Goal: Task Accomplishment & Management: Manage account settings

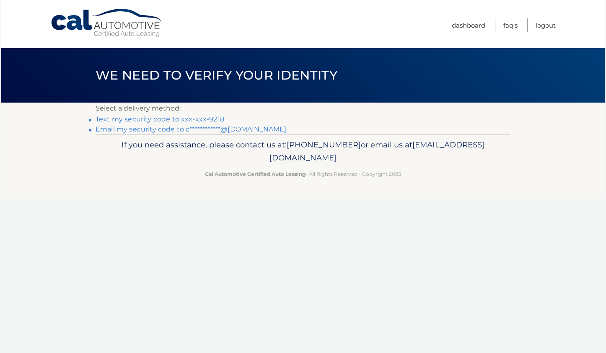
click at [143, 119] on link "Text my security code to xxx-xxx-9218" at bounding box center [160, 119] width 129 height 8
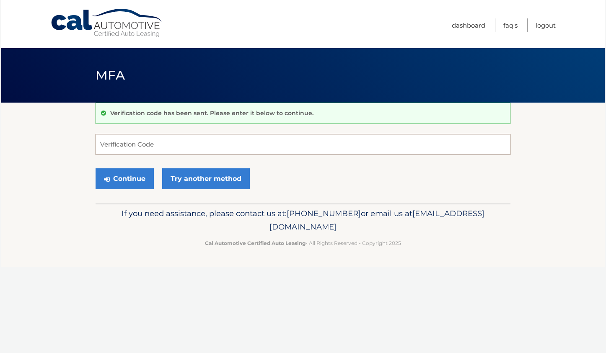
click at [176, 145] on input "Verification Code" at bounding box center [303, 144] width 415 height 21
click at [595, 285] on div "Cal Automotive Menu Dashboard FAQ's Logout MFA" at bounding box center [302, 176] width 603 height 353
click at [214, 178] on link "Try another method" at bounding box center [206, 178] width 88 height 21
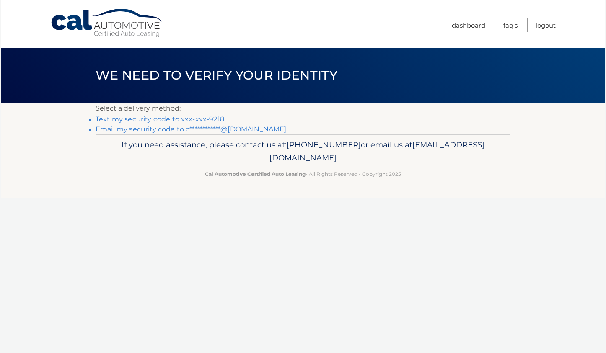
click at [210, 119] on link "Text my security code to xxx-xxx-9218" at bounding box center [160, 119] width 129 height 8
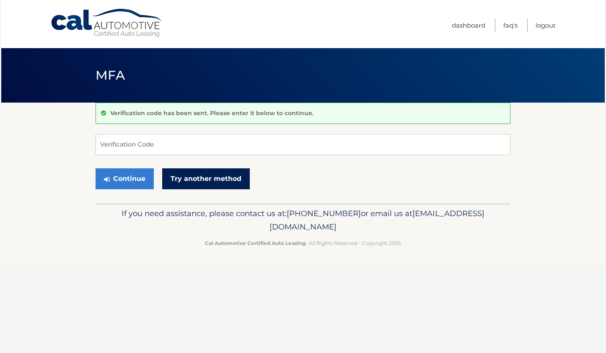
click at [210, 185] on link "Try another method" at bounding box center [206, 178] width 88 height 21
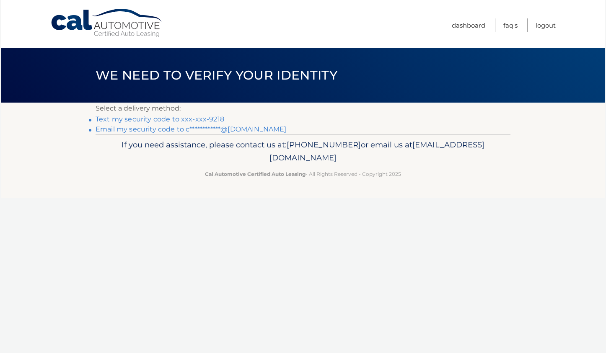
click at [167, 132] on link "**********" at bounding box center [191, 129] width 191 height 8
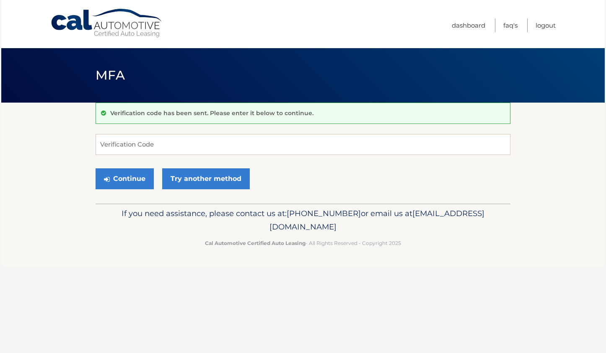
click at [573, 179] on section "Verification code has been sent. Please enter it below to continue. Verificatio…" at bounding box center [302, 153] width 603 height 101
paste input "547630"
type input "547630"
click at [139, 185] on button "Continue" at bounding box center [125, 178] width 58 height 21
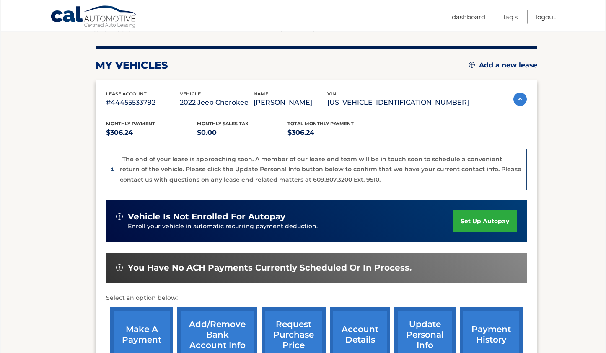
scroll to position [128, 0]
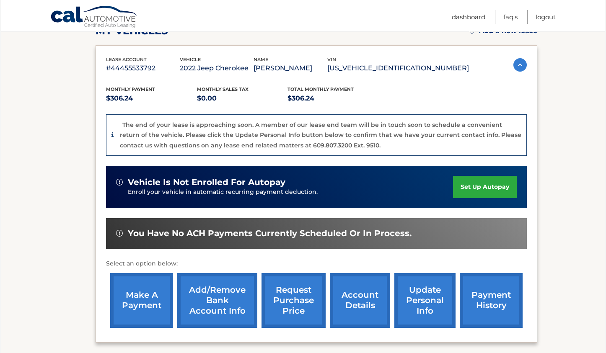
click at [330, 294] on link "account details" at bounding box center [360, 300] width 60 height 55
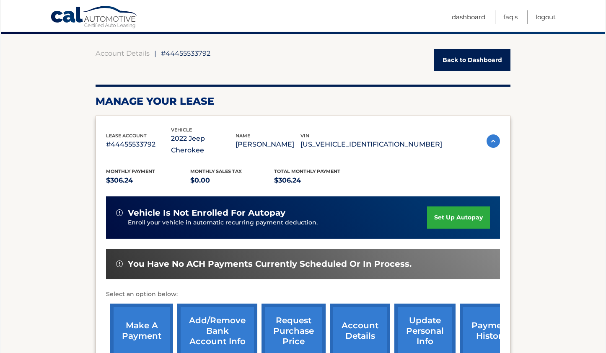
scroll to position [128, 0]
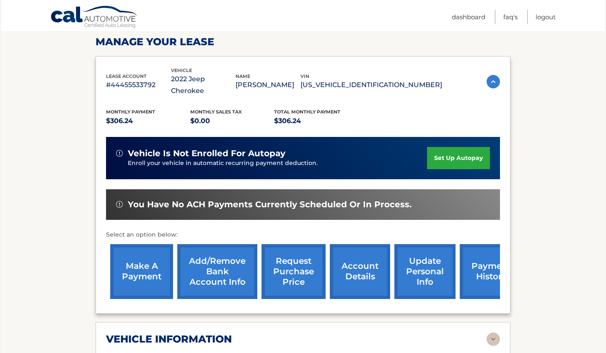
click at [280, 249] on link "request purchase price" at bounding box center [293, 271] width 64 height 55
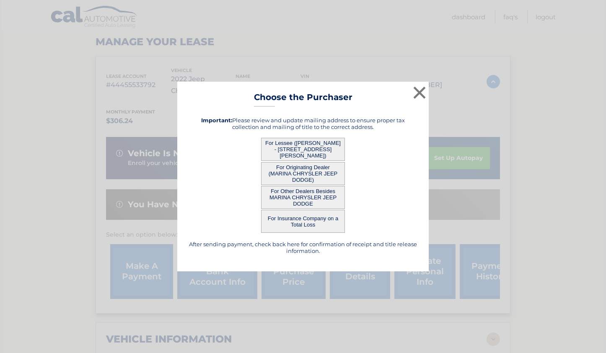
click at [322, 151] on button "For Lessee (CATHERINE BATTAGLIA - 298 Wellington Rd, , Webster, NY 14580)" at bounding box center [303, 149] width 84 height 23
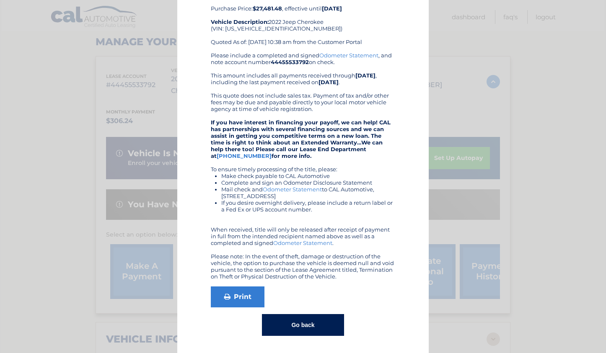
scroll to position [57, 0]
click at [289, 329] on button "Go back" at bounding box center [303, 325] width 82 height 22
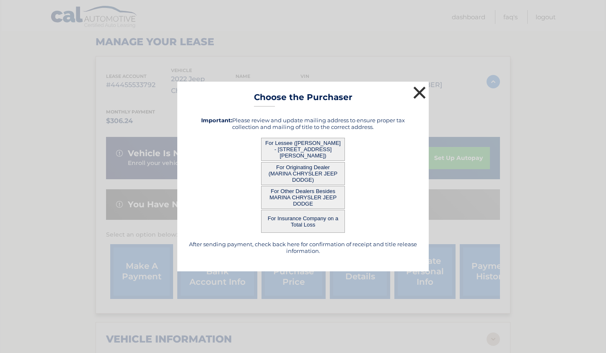
click at [419, 93] on button "×" at bounding box center [419, 92] width 17 height 17
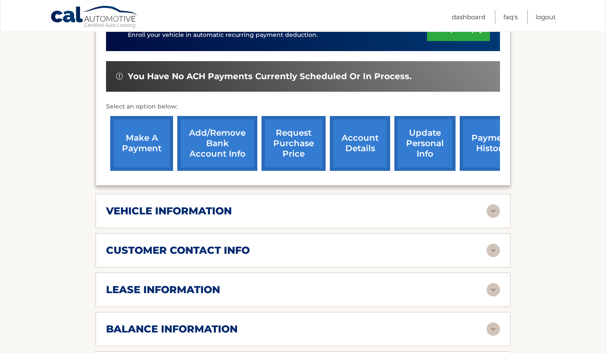
scroll to position [385, 0]
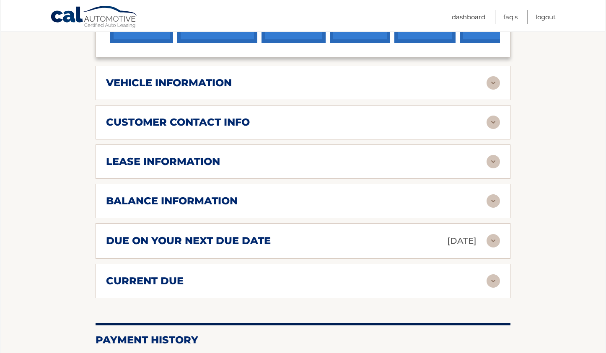
click at [495, 168] on img at bounding box center [492, 161] width 13 height 13
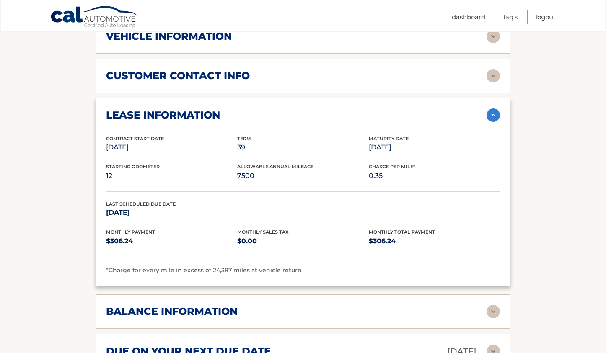
scroll to position [513, 0]
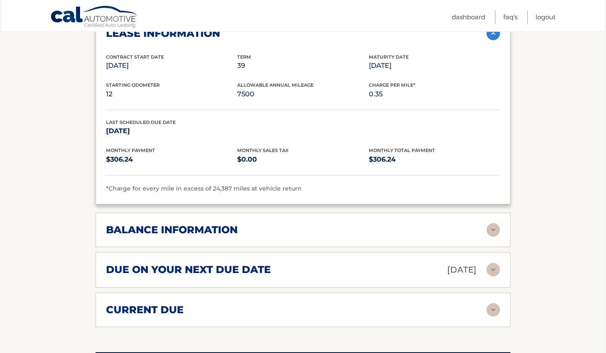
click at [488, 237] on img at bounding box center [492, 229] width 13 height 13
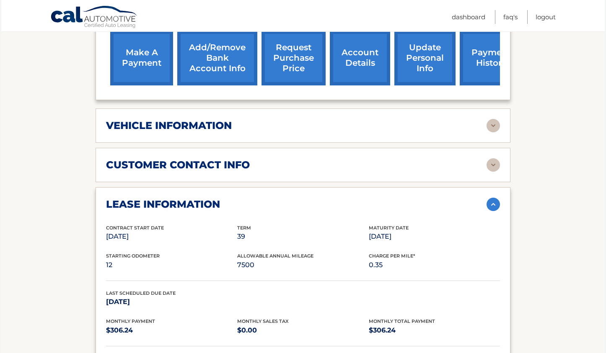
scroll to position [85, 0]
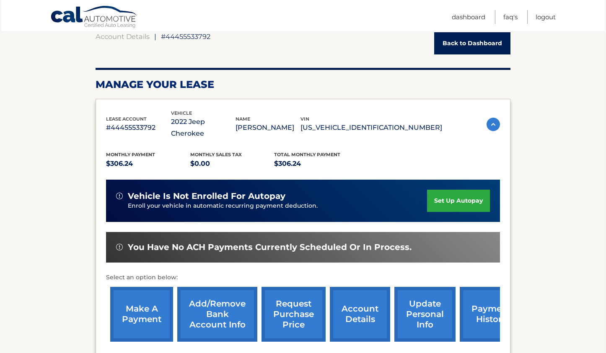
click at [132, 295] on link "make a payment" at bounding box center [141, 314] width 63 height 55
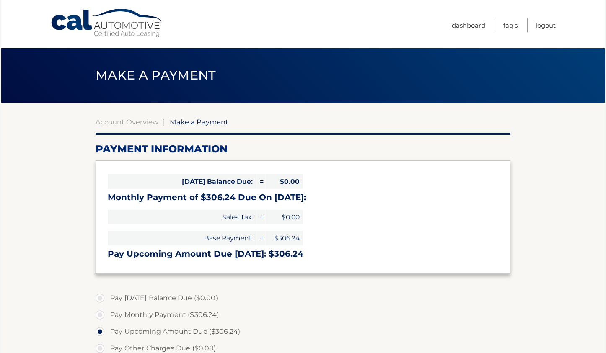
select select "M2VjN2MzMzQtOGNiOC00NzAyLWI1NGUtNDhiY2JkODZkOGE2"
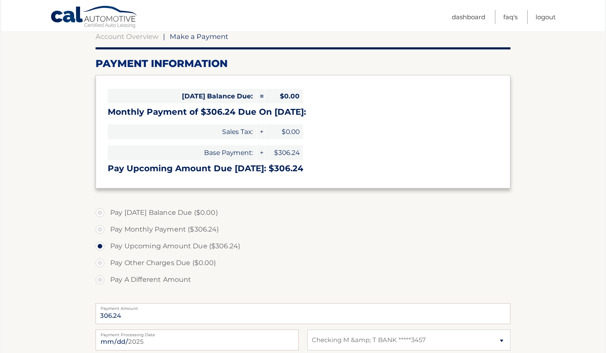
scroll to position [214, 0]
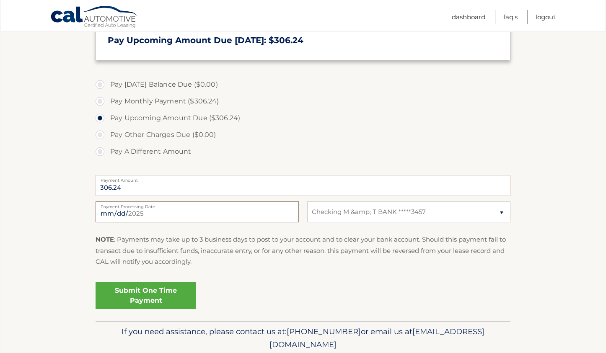
click at [251, 212] on input "[DATE]" at bounding box center [197, 211] width 203 height 21
click at [289, 214] on input "[DATE]" at bounding box center [197, 211] width 203 height 21
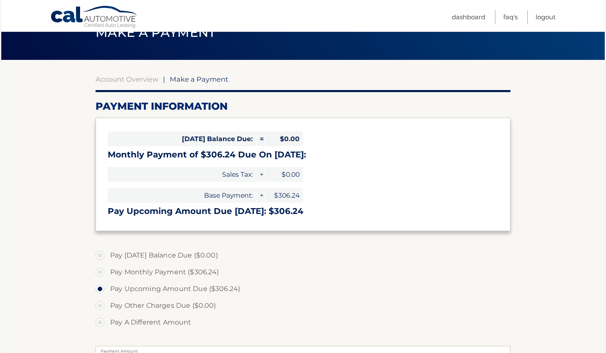
type input "[DATE]"
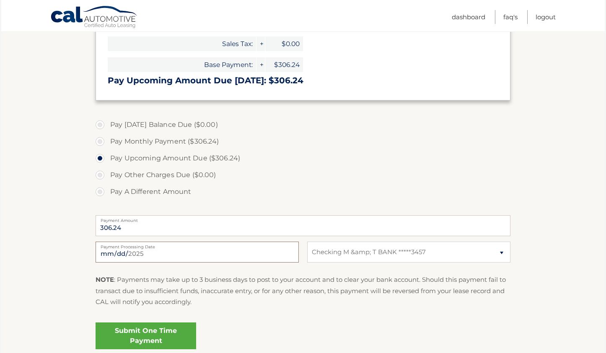
scroll to position [214, 0]
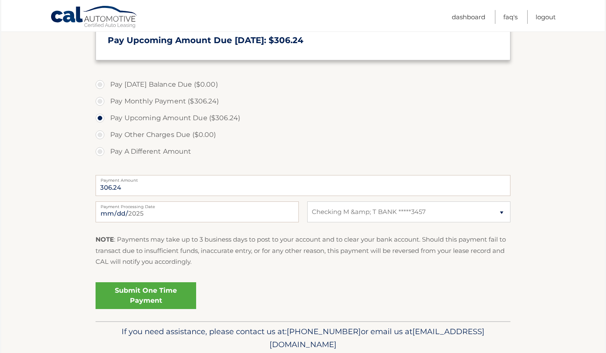
click at [163, 294] on link "Submit One Time Payment" at bounding box center [146, 295] width 101 height 27
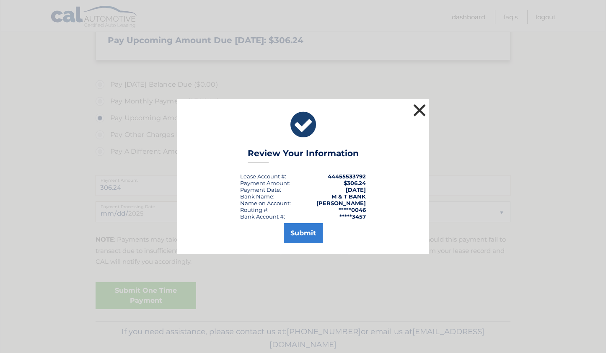
click at [421, 114] on button "×" at bounding box center [419, 110] width 17 height 17
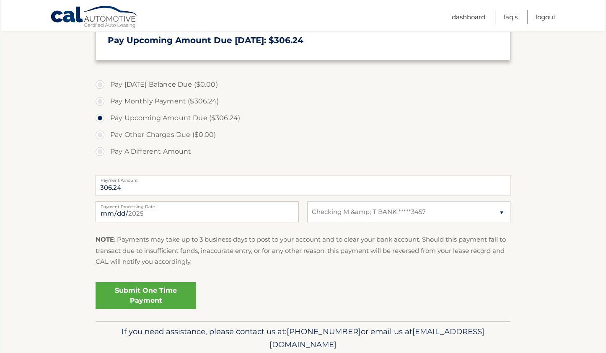
scroll to position [0, 0]
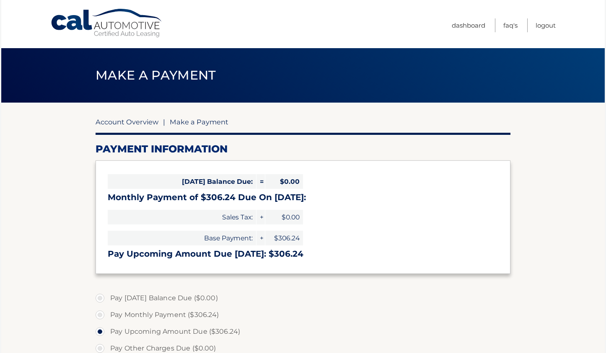
click at [140, 122] on link "Account Overview" at bounding box center [127, 122] width 63 height 8
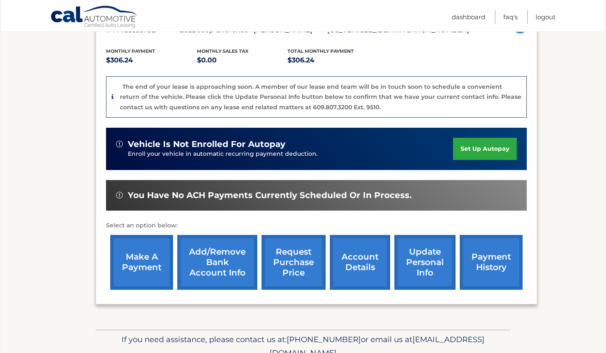
scroll to position [171, 0]
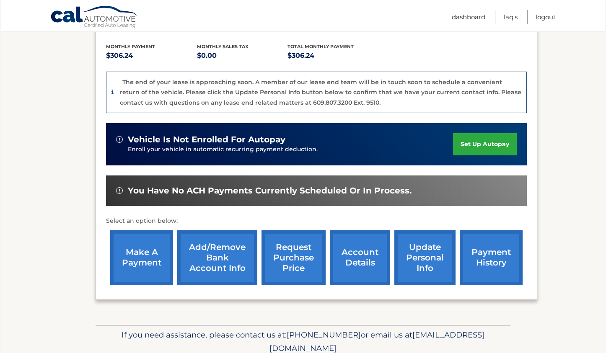
click at [459, 272] on link "payment history" at bounding box center [490, 257] width 63 height 55
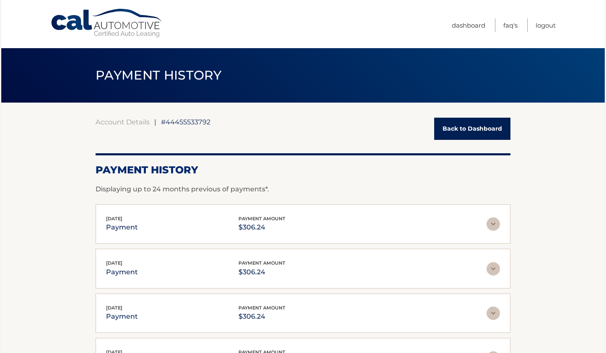
click at [488, 132] on link "Back to Dashboard" at bounding box center [472, 129] width 76 height 22
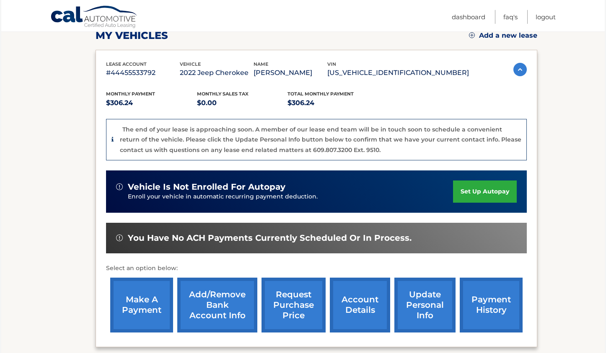
scroll to position [171, 0]
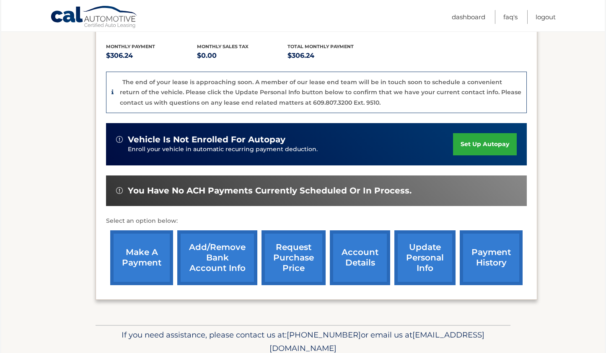
click at [153, 255] on link "make a payment" at bounding box center [141, 257] width 63 height 55
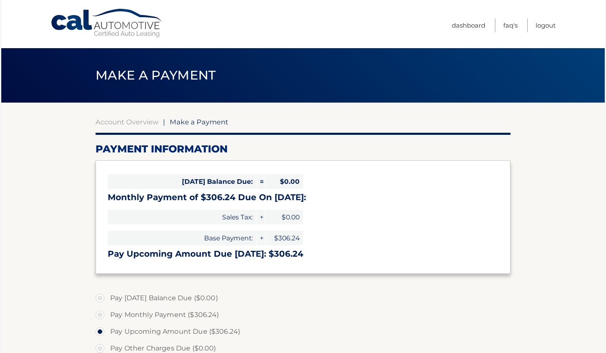
select select "M2VjN2MzMzQtOGNiOC00NzAyLWI1NGUtNDhiY2JkODZkOGE2"
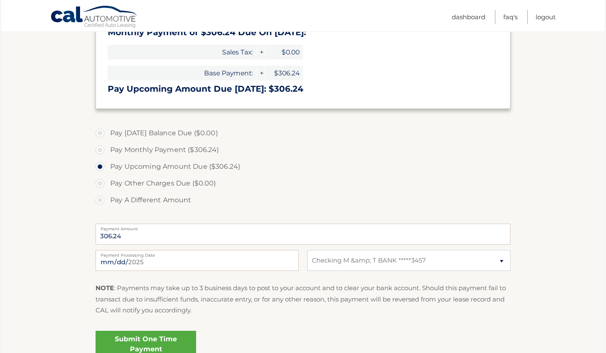
scroll to position [171, 0]
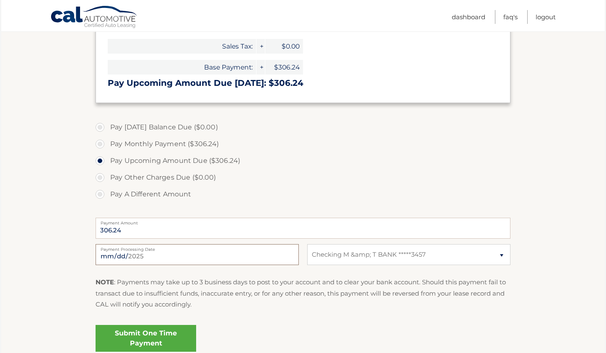
click at [291, 256] on input "2025-08-17" at bounding box center [197, 254] width 203 height 21
type input "2025-08-22"
click at [163, 332] on link "Submit One Time Payment" at bounding box center [146, 338] width 101 height 27
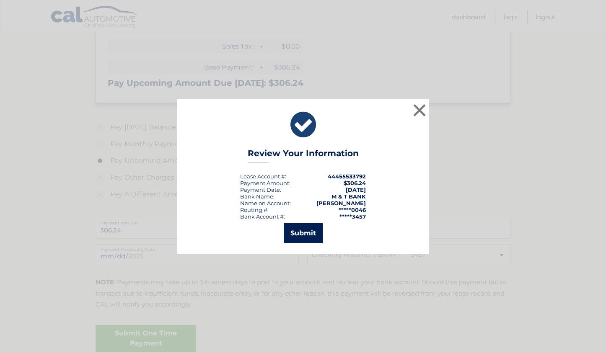
click at [300, 235] on button "Submit" at bounding box center [303, 233] width 39 height 20
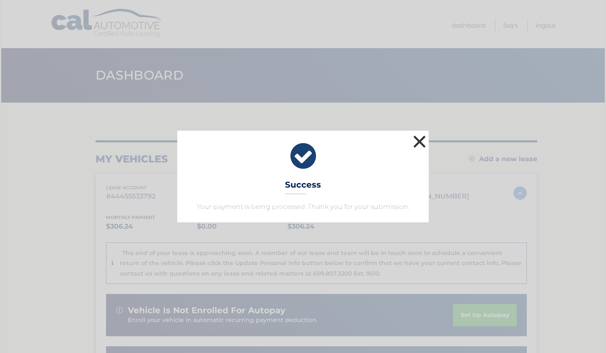
click at [418, 144] on button "×" at bounding box center [419, 141] width 17 height 17
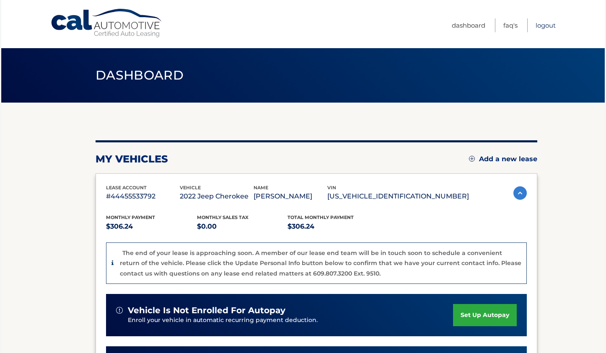
click at [545, 28] on link "Logout" at bounding box center [545, 25] width 20 height 14
